Goal: Navigation & Orientation: Find specific page/section

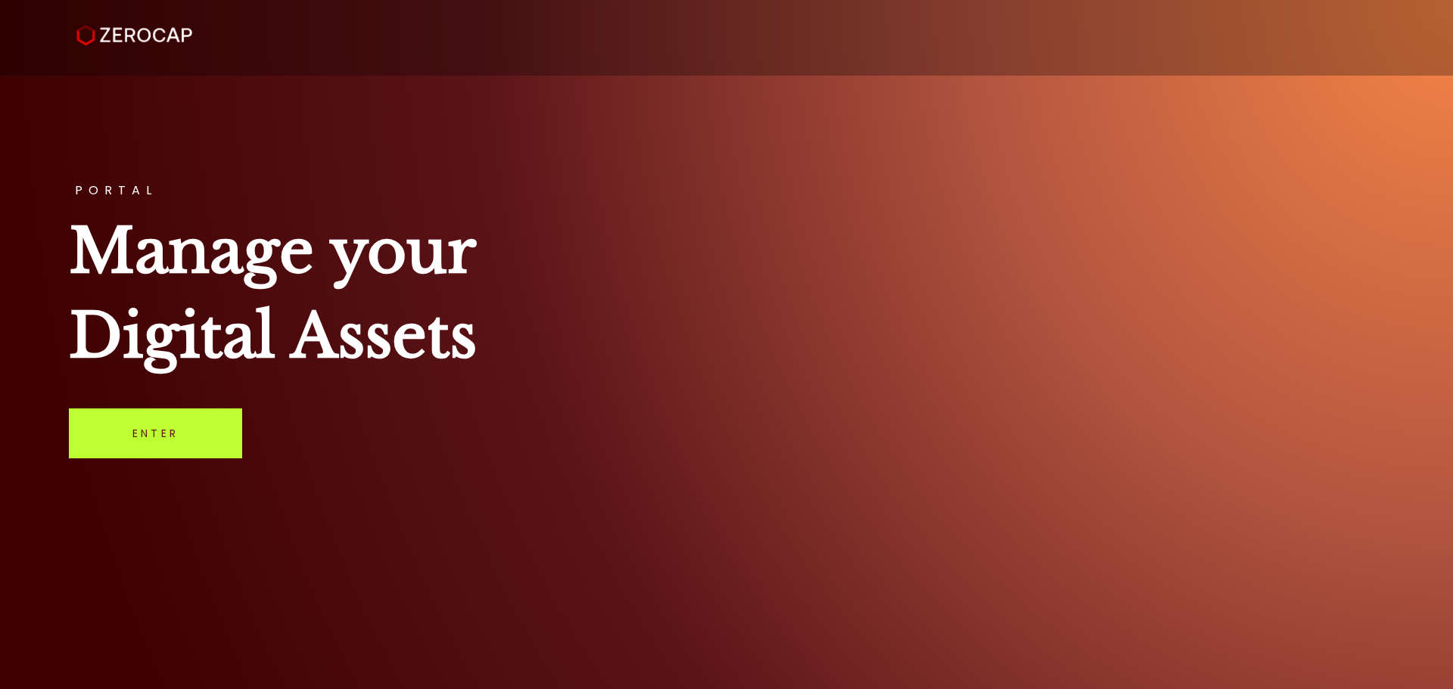
click at [113, 437] on link "Enter" at bounding box center [155, 434] width 173 height 50
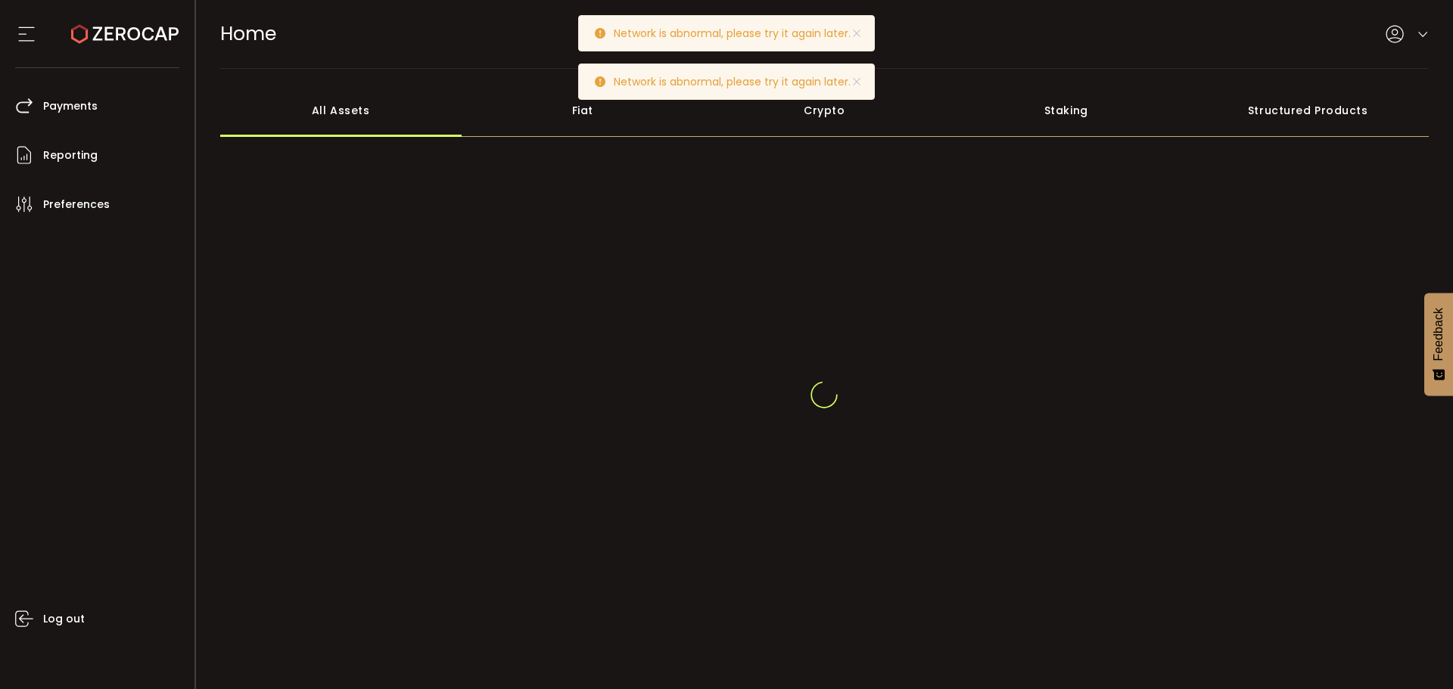
click at [769, 42] on div "Network is abnormal, please try it again later." at bounding box center [726, 33] width 297 height 36
click at [740, 70] on div "Network is abnormal, please try it again later." at bounding box center [726, 82] width 297 height 36
click at [748, 35] on p "Network is abnormal, please try it again later." at bounding box center [738, 33] width 249 height 11
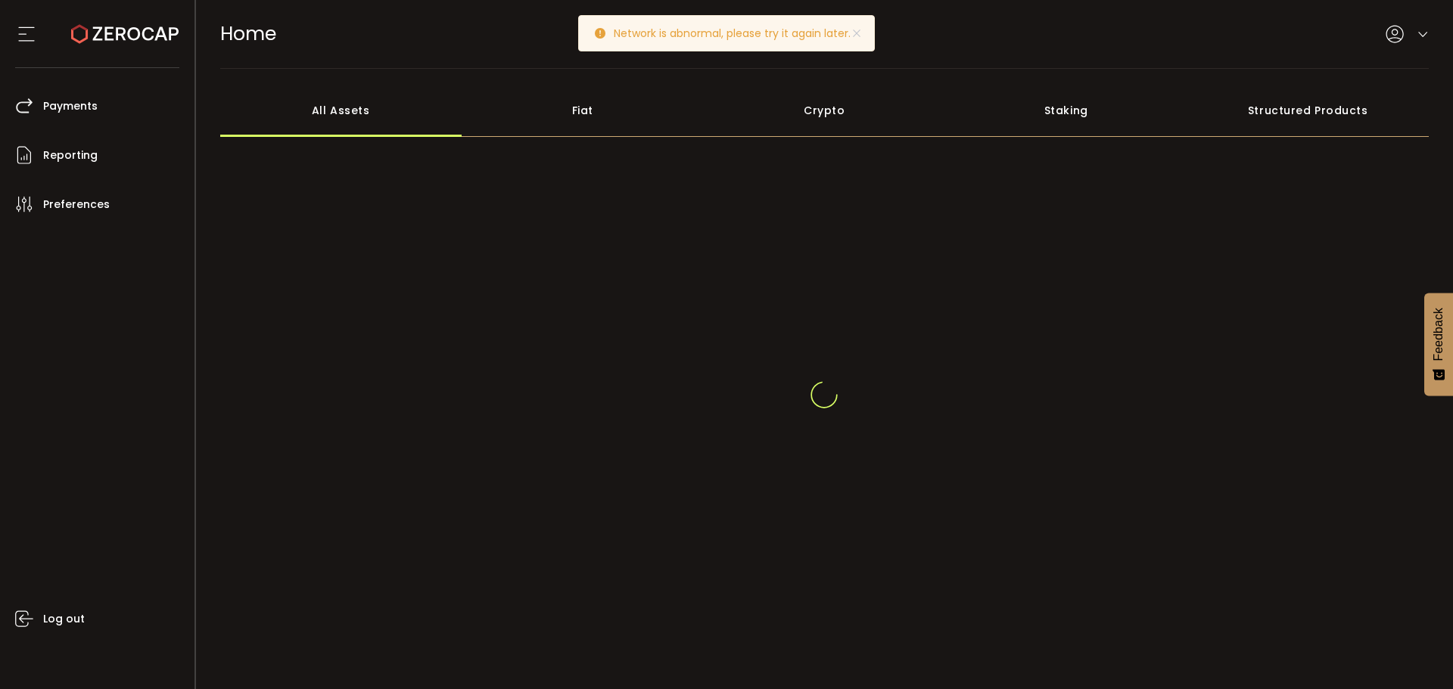
click at [743, 35] on p "Network is abnormal, please try it again later." at bounding box center [738, 33] width 249 height 11
